Goal: Check status: Check status

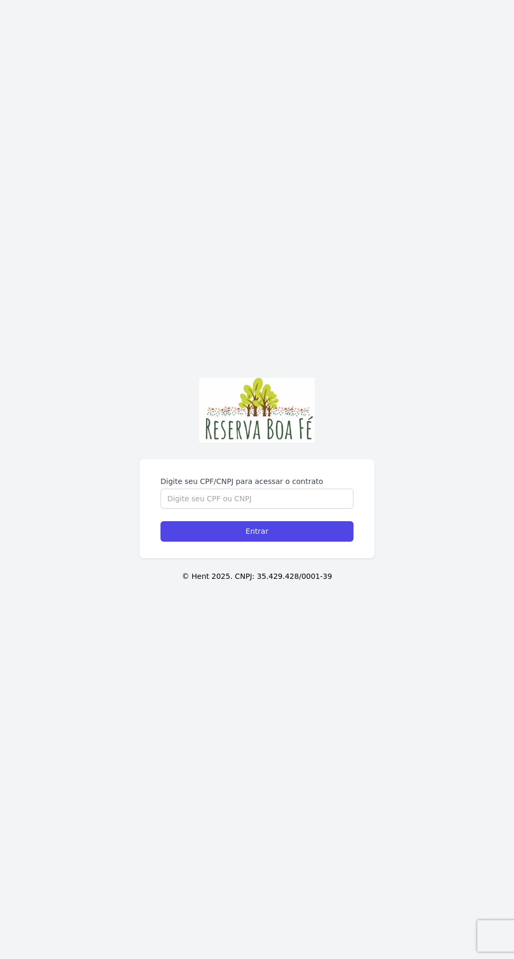
scroll to position [11, 0]
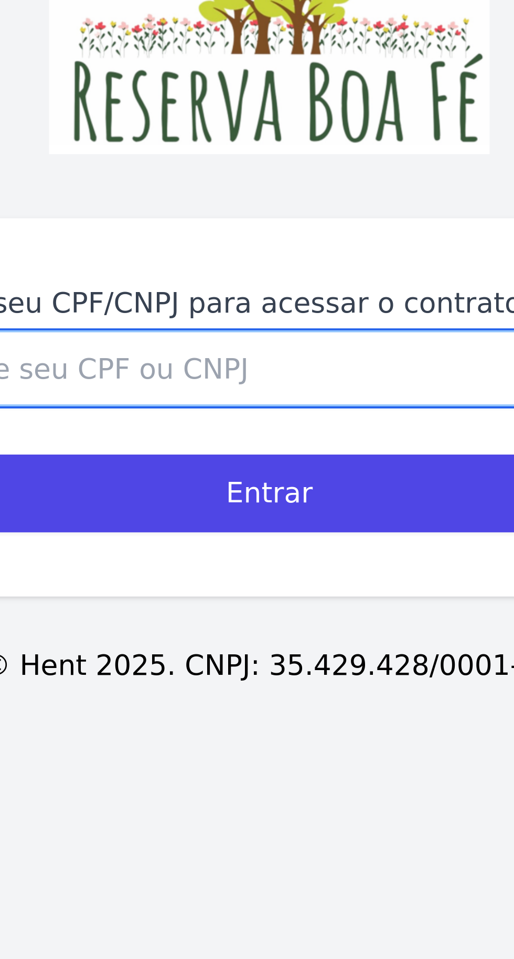
click at [172, 495] on input "Digite seu CPF/CNPJ para acessar o contrato" at bounding box center [256, 499] width 193 height 20
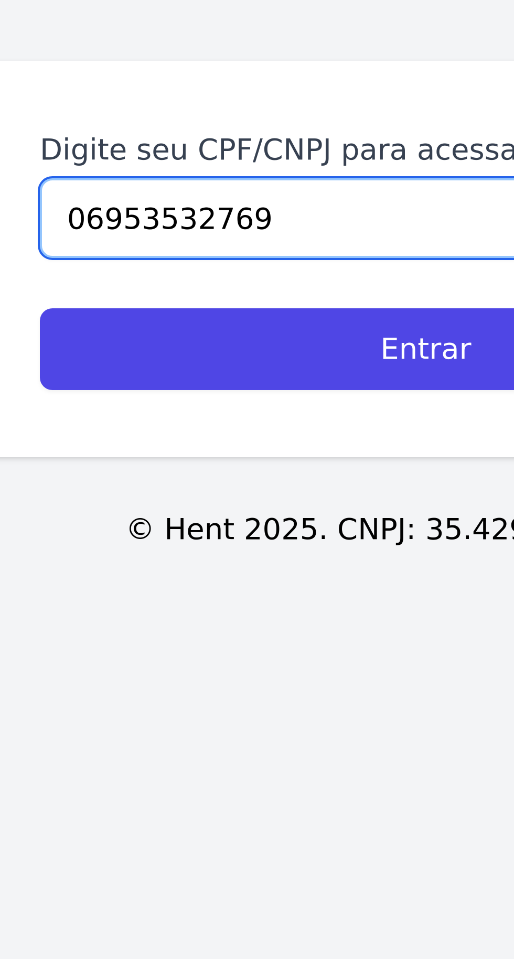
type input "06953532769"
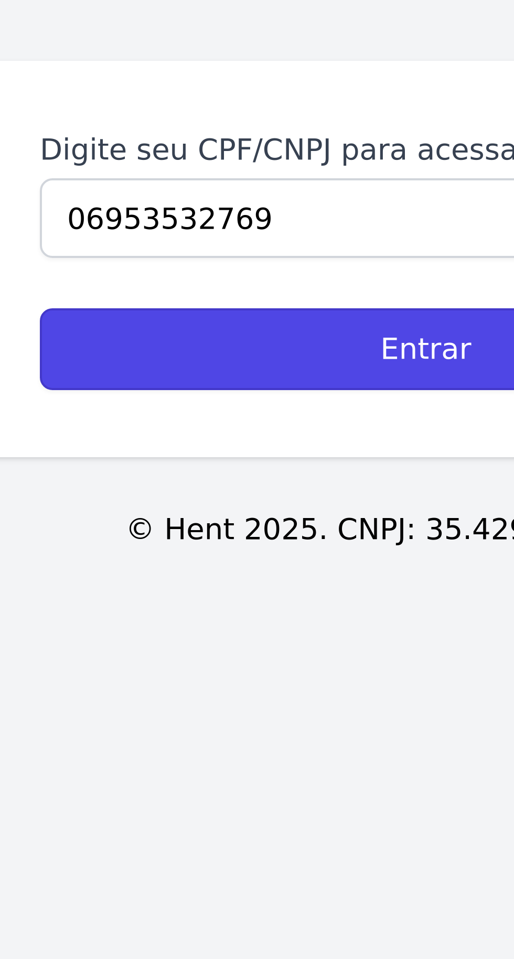
click at [254, 528] on input "Entrar" at bounding box center [256, 531] width 193 height 20
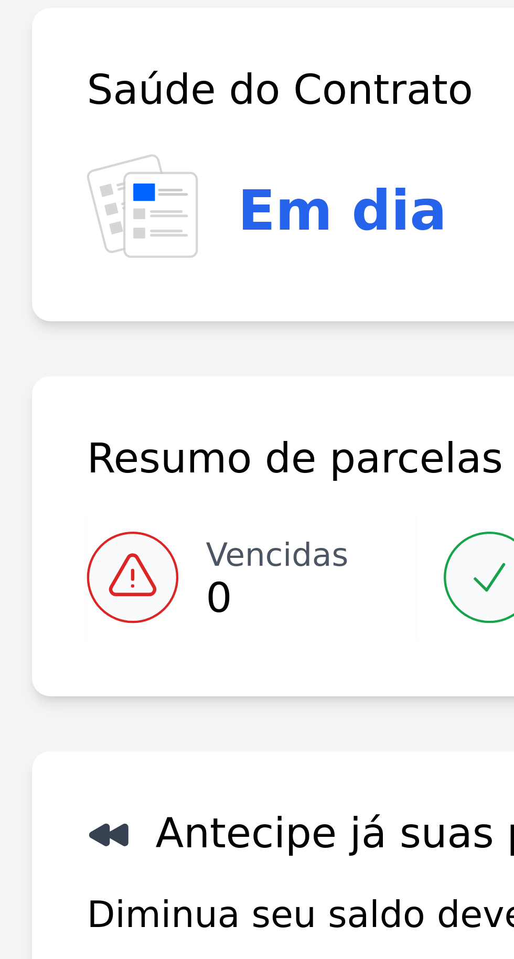
click at [61, 256] on div "Antecipe já suas parcelas! Simular antecipação Diminua seu saldo devedor anteci…" at bounding box center [174, 240] width 329 height 57
